Goal: Check status

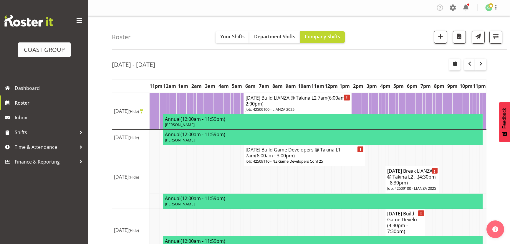
scroll to position [143, 0]
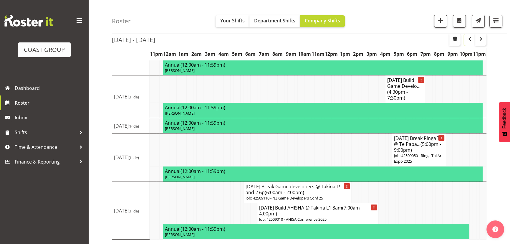
click at [472, 38] on span "button" at bounding box center [469, 38] width 7 height 7
click at [471, 38] on span "button" at bounding box center [469, 38] width 7 height 7
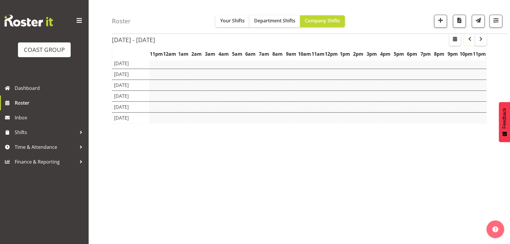
scroll to position [46, 0]
click at [470, 39] on span "button" at bounding box center [469, 38] width 7 height 7
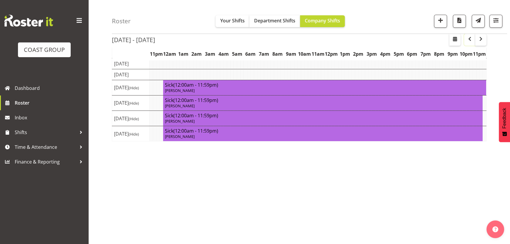
click at [470, 39] on span "button" at bounding box center [469, 38] width 7 height 7
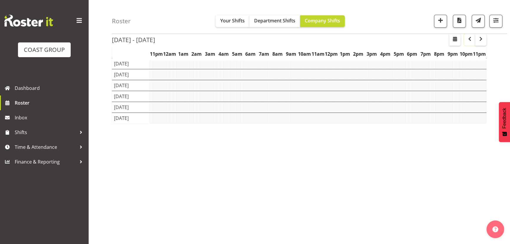
click at [470, 39] on span "button" at bounding box center [469, 38] width 7 height 7
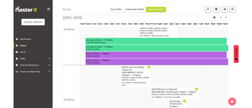
scroll to position [116, 0]
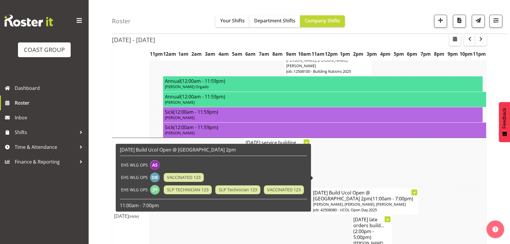
click at [371, 195] on span "(11:00am - 7:00pm)" at bounding box center [392, 198] width 42 height 6
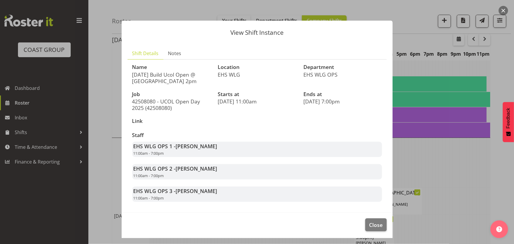
drag, startPoint x: 186, startPoint y: 112, endPoint x: 130, endPoint y: 98, distance: 57.4
click at [130, 98] on div "Job 42508080 - UCOL Open Day 2025 (42508080)" at bounding box center [172, 101] width 86 height 27
click at [148, 108] on p "42508080 - UCOL Open Day 2025 (42508080)" at bounding box center [171, 104] width 79 height 13
drag, startPoint x: 144, startPoint y: 109, endPoint x: 127, endPoint y: 103, distance: 17.8
click at [128, 103] on section "Name AUG 25 Build Ucol Open @ Manawatu 2pm Location EHS WLG Department EHS WLG …" at bounding box center [257, 133] width 259 height 147
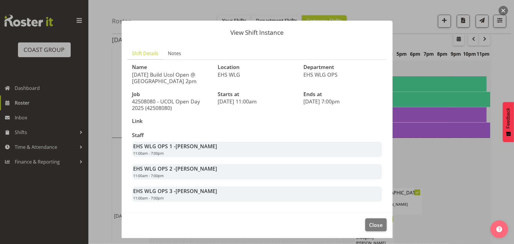
copy p "42508080 - UCOL Open Day 2025"
click at [502, 13] on button "button" at bounding box center [503, 10] width 9 height 9
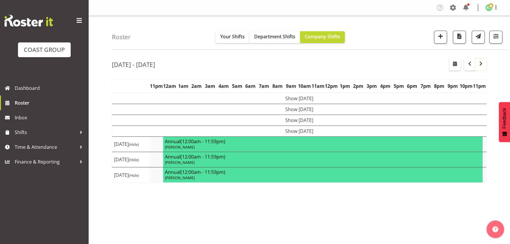
click at [475, 64] on button "button" at bounding box center [480, 65] width 11 height 12
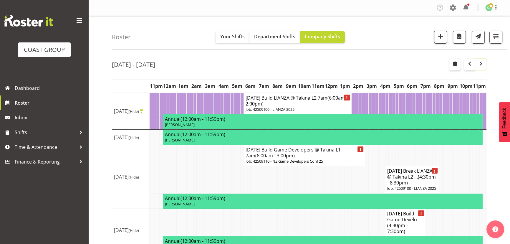
scroll to position [27, 0]
